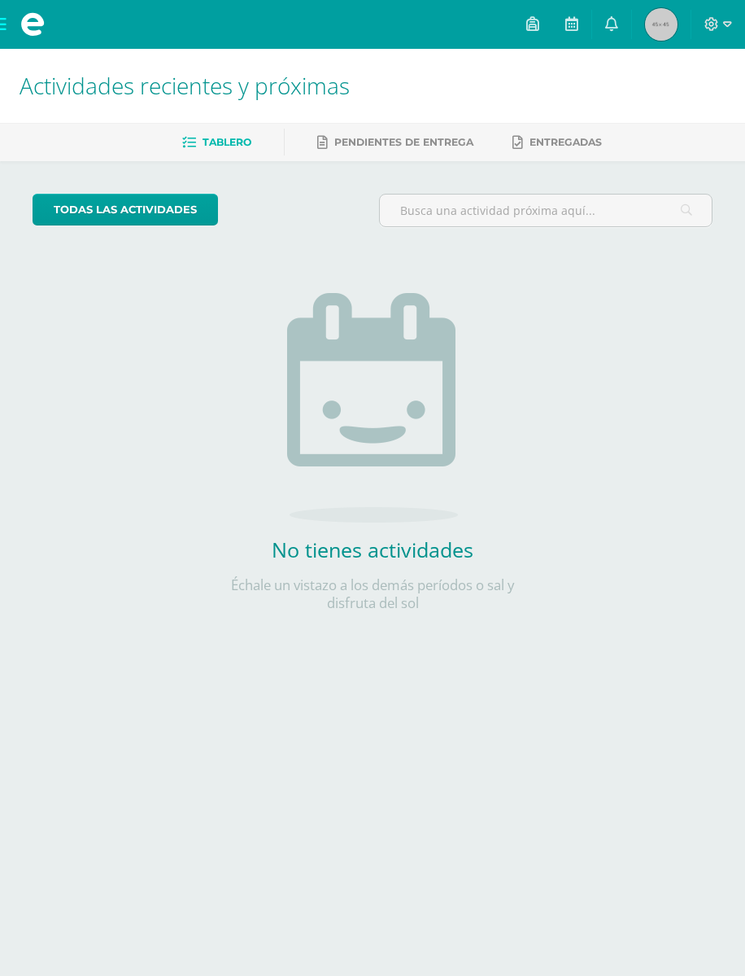
click at [662, 31] on img at bounding box center [661, 24] width 33 height 33
click at [706, 15] on div at bounding box center [719, 24] width 54 height 49
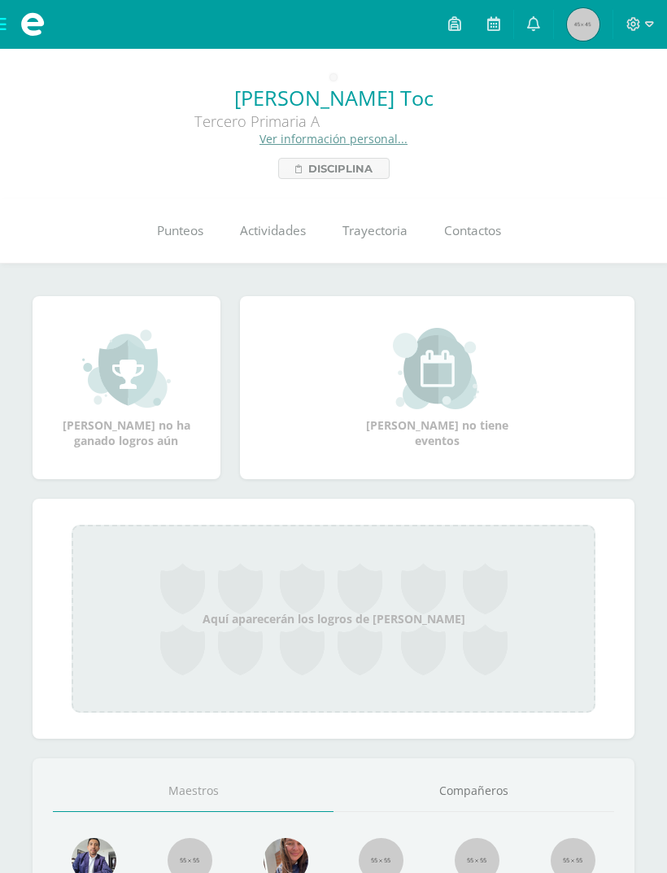
click at [444, 33] on link at bounding box center [454, 24] width 39 height 49
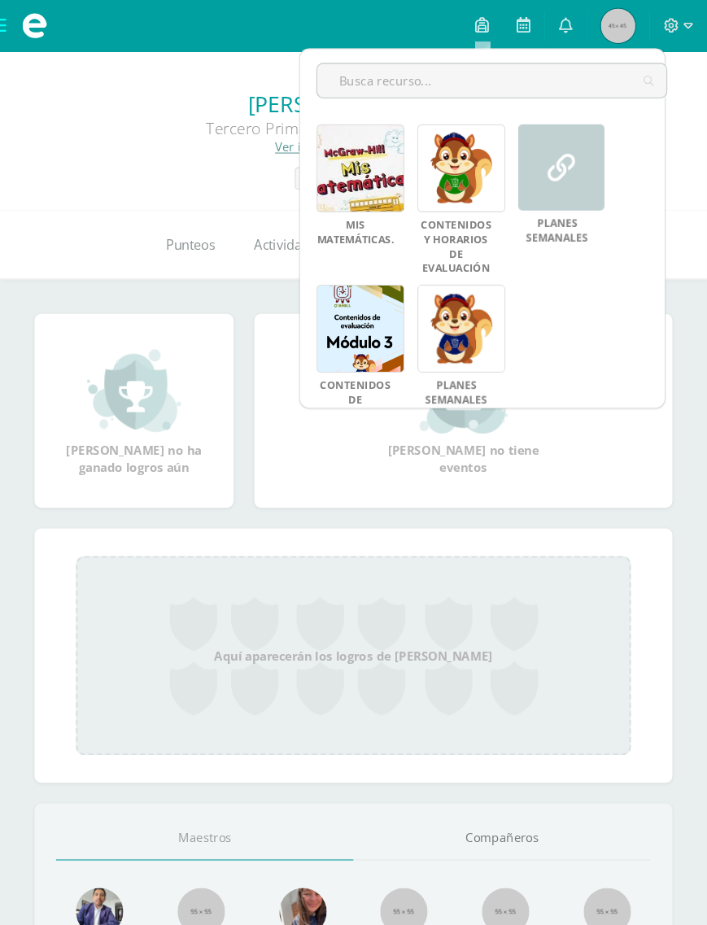
scroll to position [286, 0]
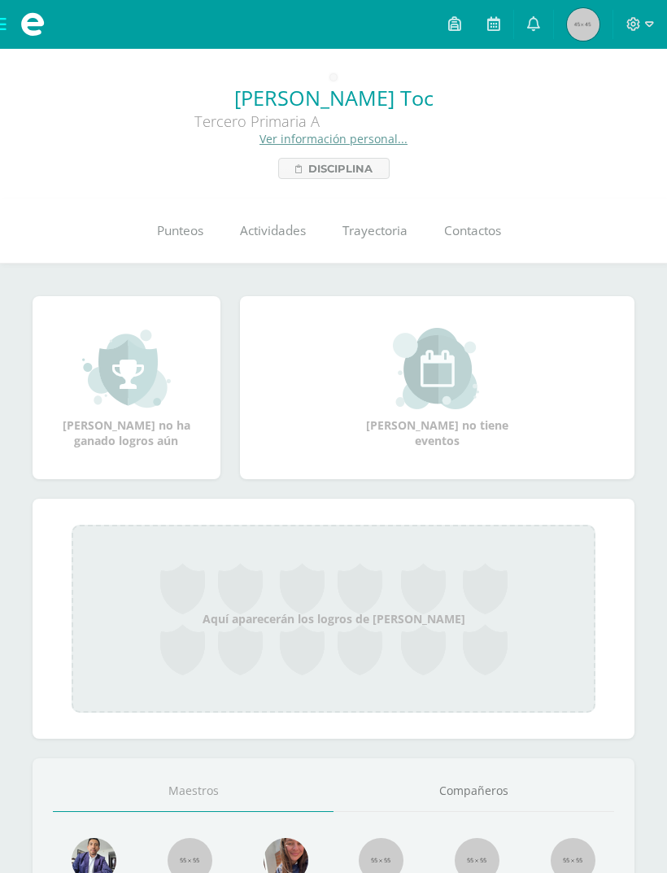
click at [505, 25] on link at bounding box center [493, 24] width 39 height 49
click at [536, 24] on icon at bounding box center [533, 23] width 13 height 15
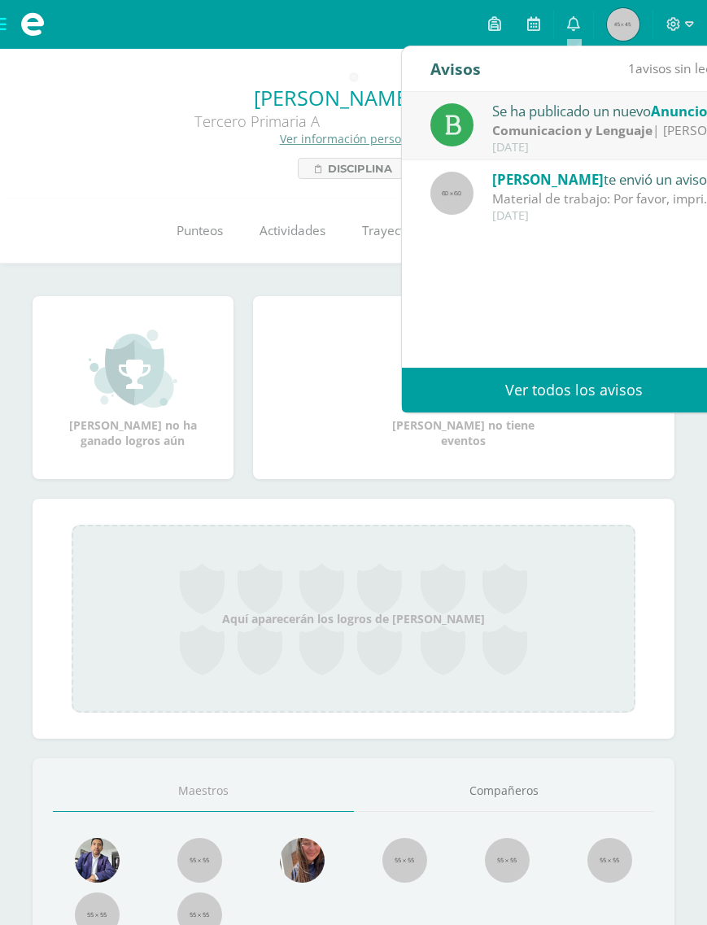
click at [205, 121] on div "Tercero Primaria A" at bounding box center [257, 121] width 488 height 20
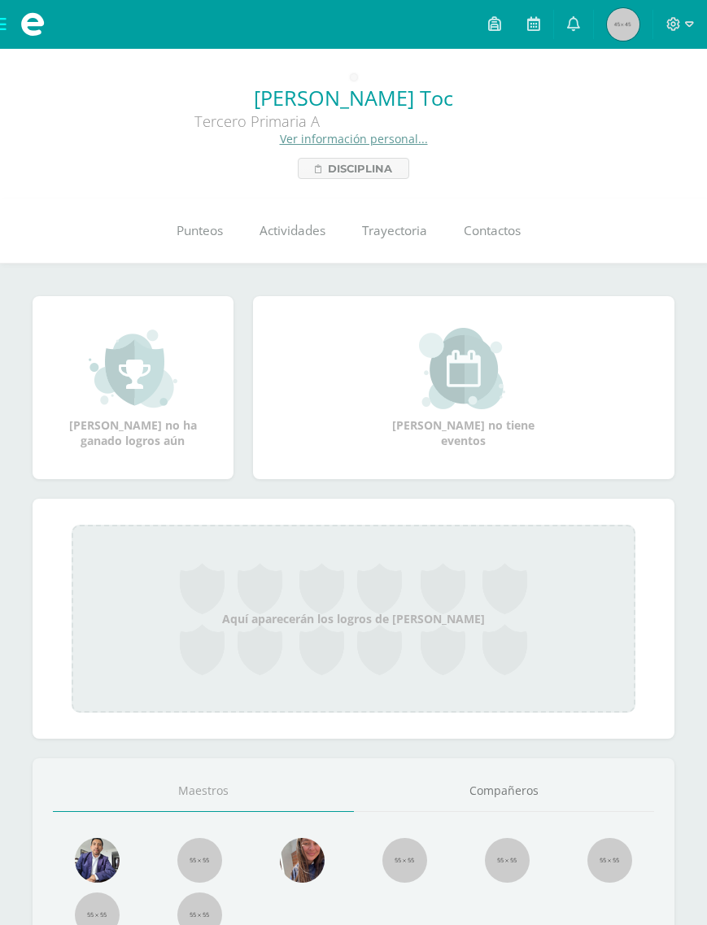
click at [616, 20] on img at bounding box center [623, 24] width 33 height 33
click at [617, 29] on img at bounding box center [623, 24] width 33 height 33
click at [622, 11] on img at bounding box center [623, 24] width 33 height 33
click at [611, 20] on img at bounding box center [623, 24] width 33 height 33
click at [261, 253] on link "Actividades" at bounding box center [293, 231] width 103 height 65
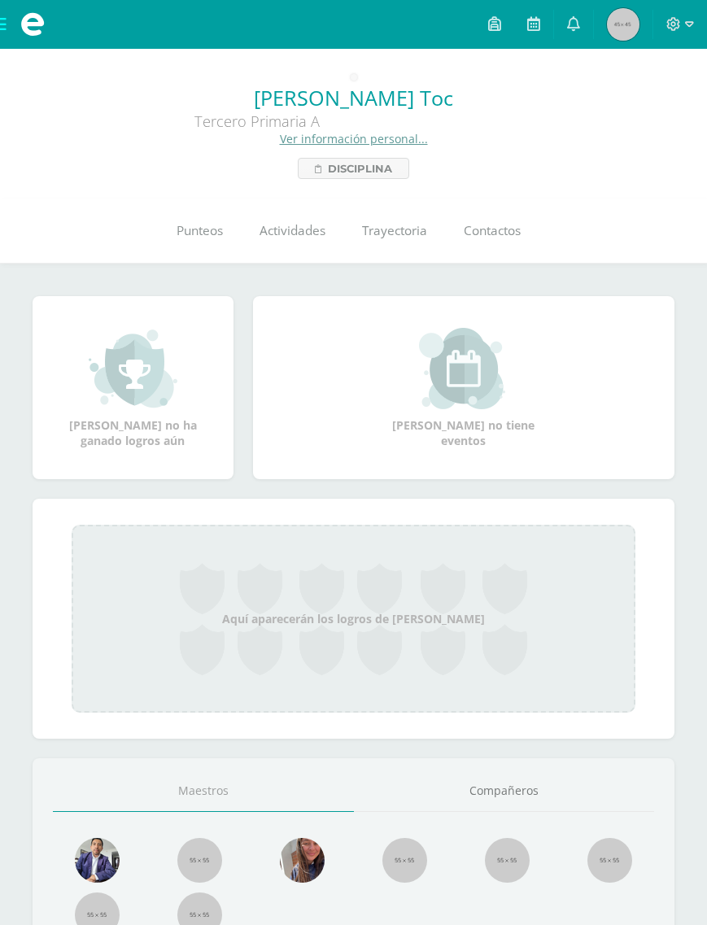
click at [572, 30] on icon at bounding box center [573, 23] width 13 height 15
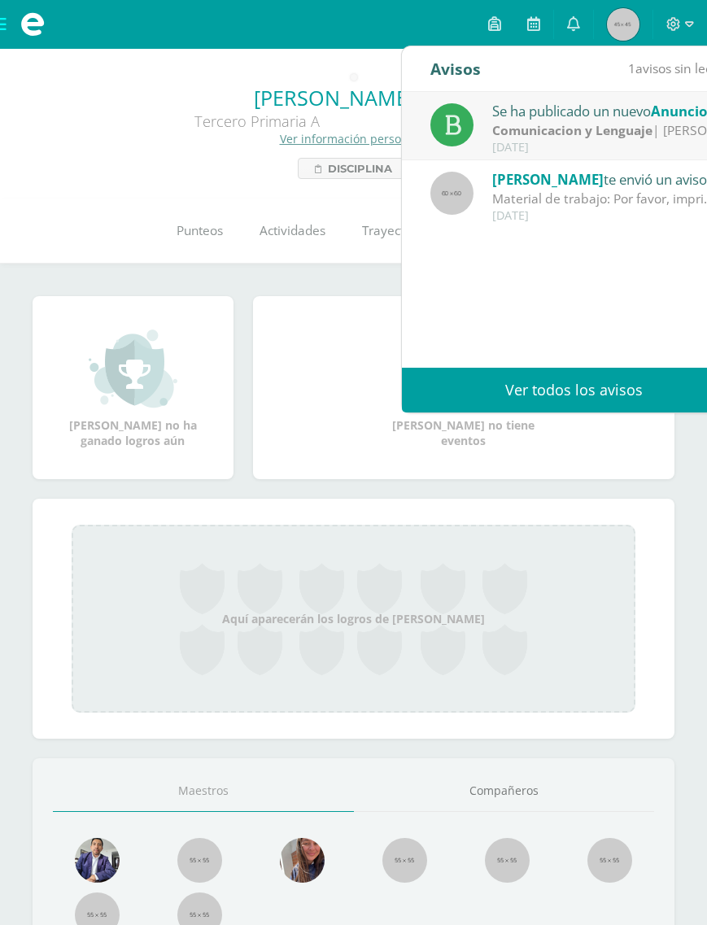
click at [563, 5] on link at bounding box center [573, 24] width 39 height 49
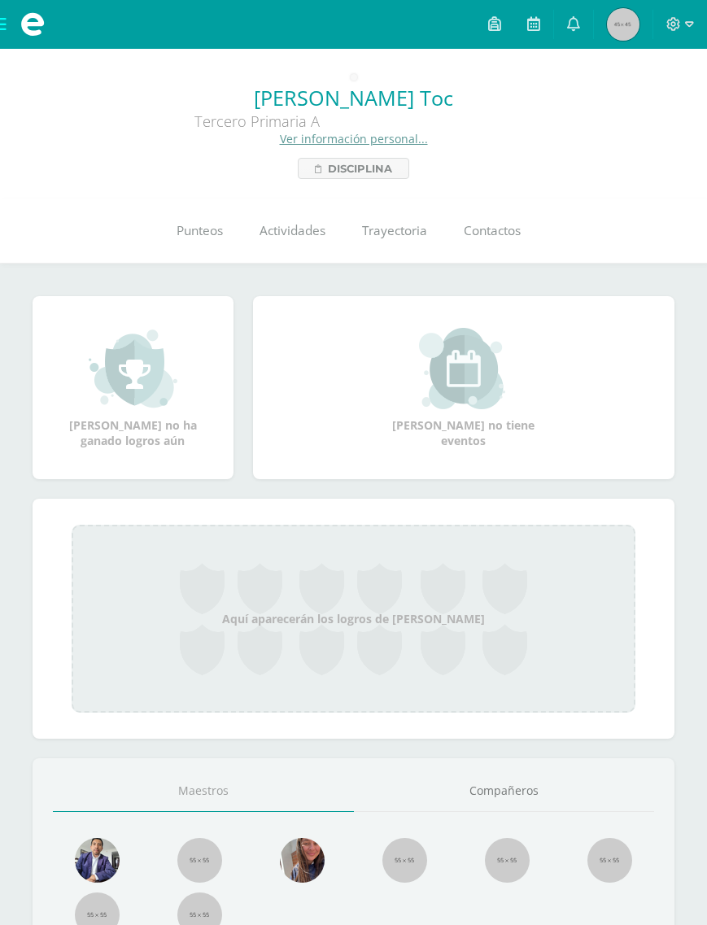
click at [534, 25] on icon at bounding box center [533, 23] width 13 height 15
click at [503, 12] on link at bounding box center [494, 24] width 39 height 49
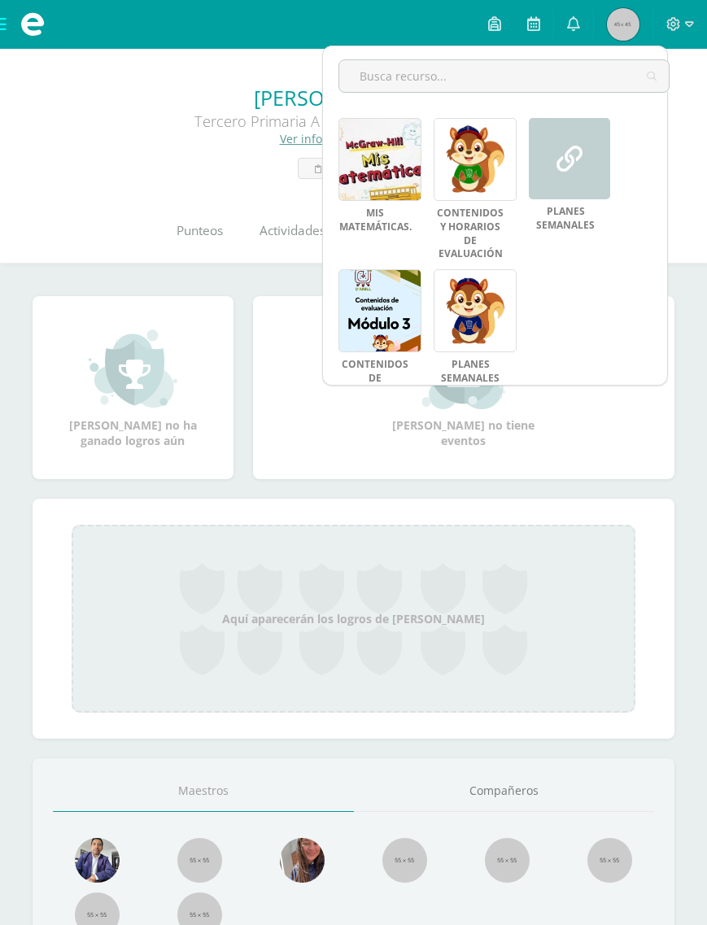
click at [321, 164] on link "Disciplina" at bounding box center [353, 168] width 111 height 21
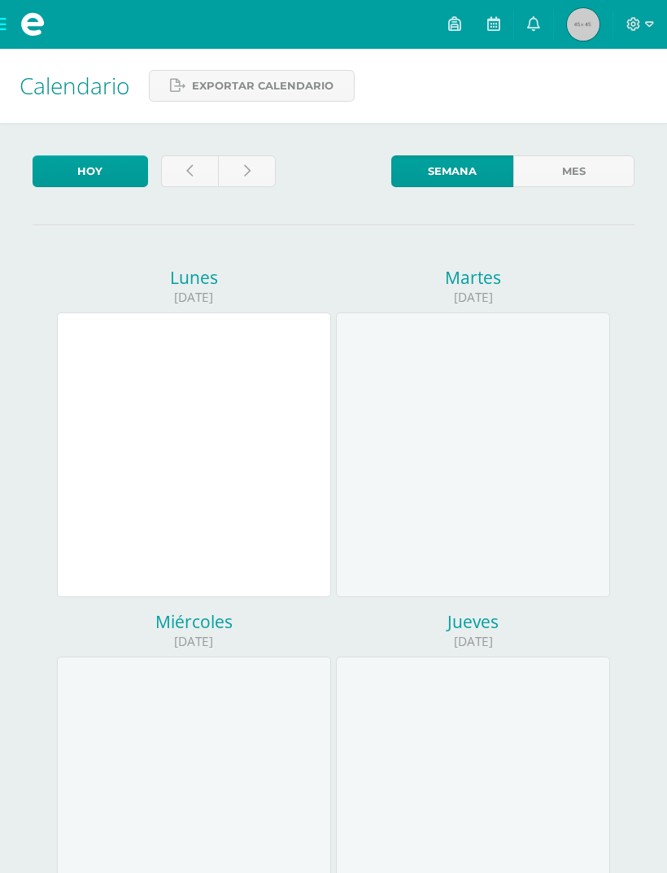
click at [458, 42] on link at bounding box center [454, 24] width 39 height 49
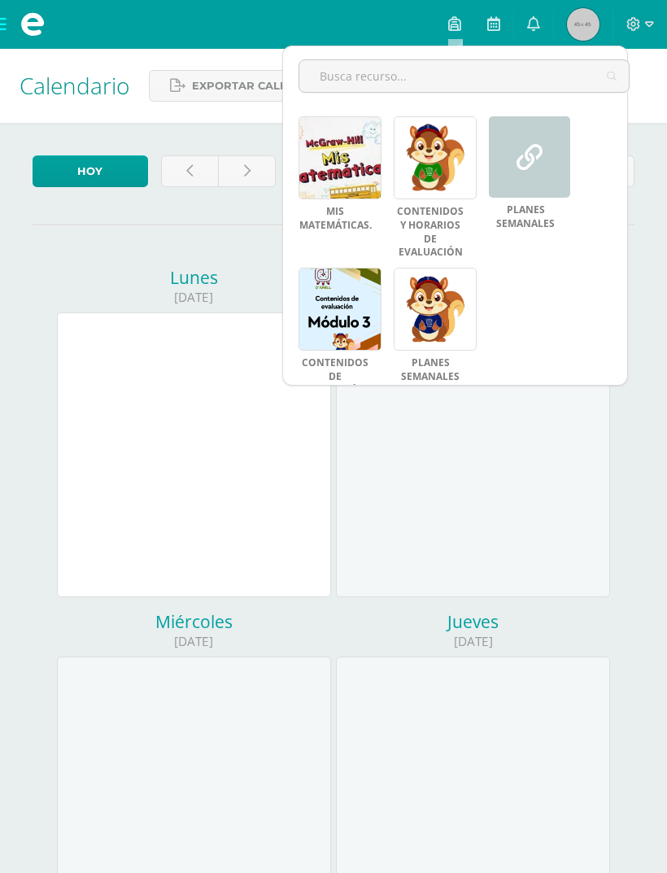
scroll to position [286, 0]
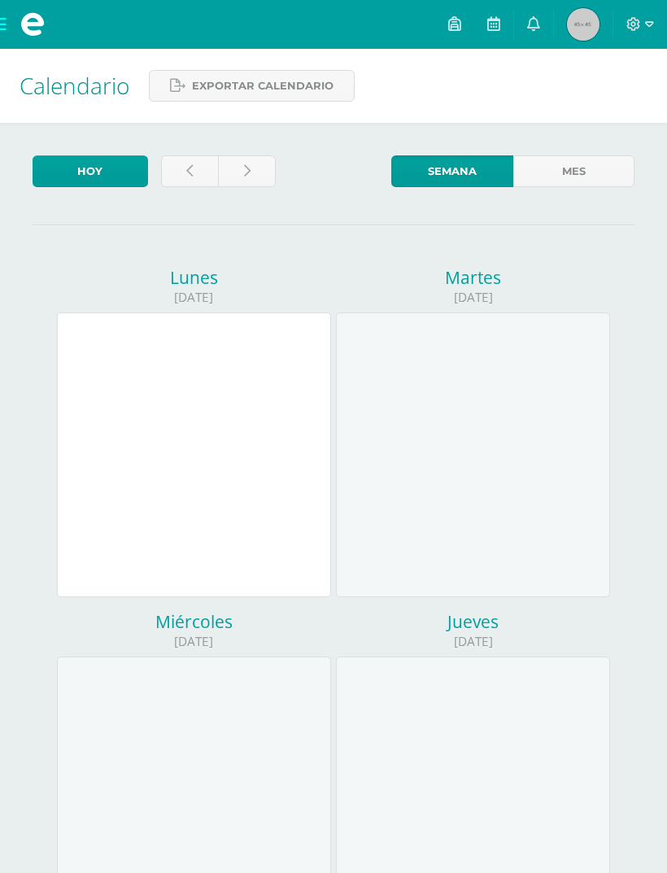
click at [597, 28] on img at bounding box center [583, 24] width 33 height 33
click at [590, 31] on img at bounding box center [583, 24] width 33 height 33
click at [620, 31] on div at bounding box center [641, 24] width 54 height 49
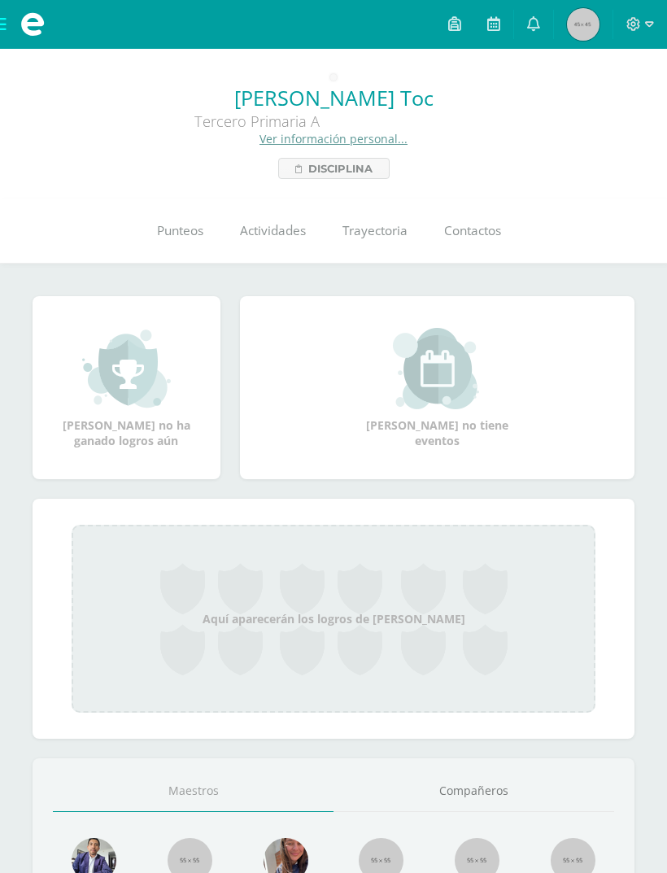
click at [584, 18] on img at bounding box center [583, 24] width 33 height 33
click at [550, 24] on link at bounding box center [533, 24] width 39 height 49
click at [489, 36] on link at bounding box center [493, 24] width 39 height 49
click at [464, 22] on link at bounding box center [454, 24] width 39 height 49
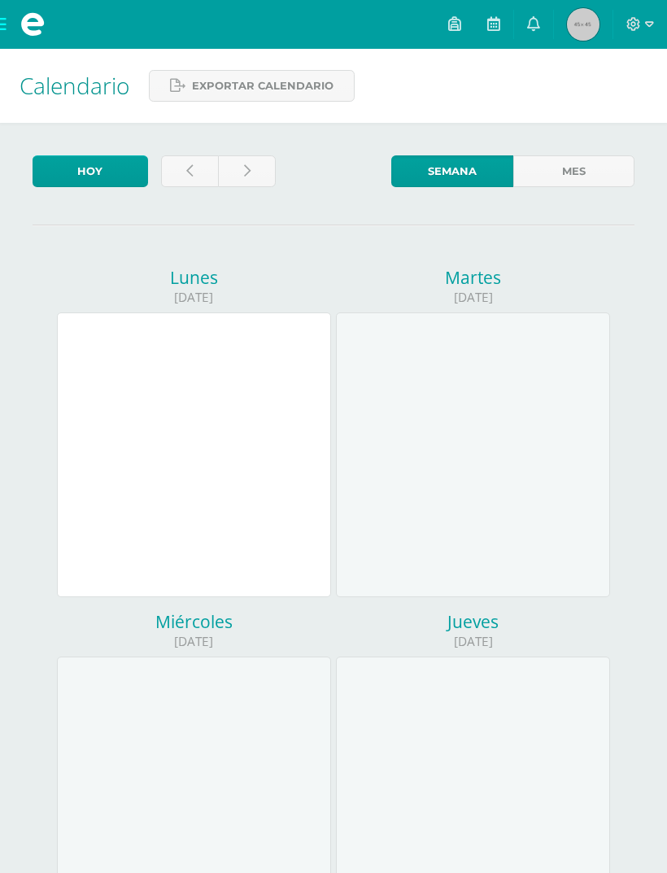
scroll to position [1, 0]
click at [535, 22] on icon at bounding box center [533, 23] width 13 height 15
click at [444, 9] on link at bounding box center [454, 24] width 39 height 49
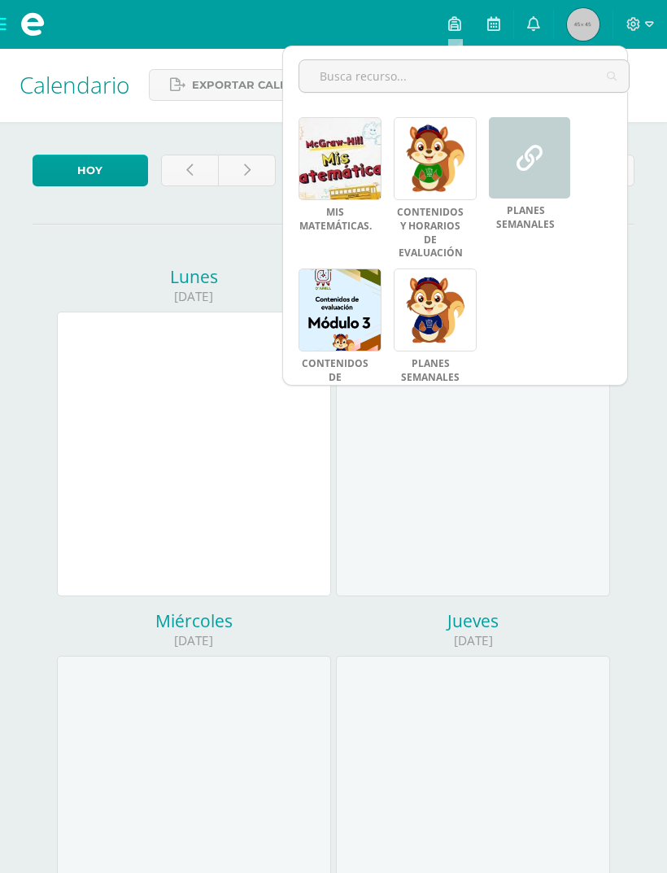
scroll to position [286, 0]
click at [452, 283] on link at bounding box center [435, 310] width 83 height 83
